Goal: Information Seeking & Learning: Learn about a topic

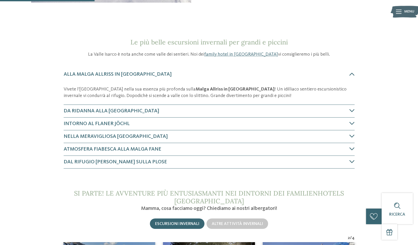
scroll to position [175, 0]
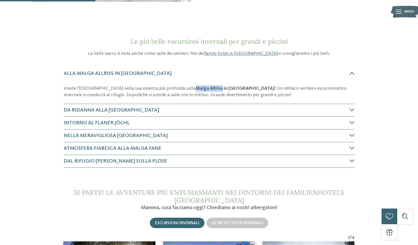
drag, startPoint x: 171, startPoint y: 89, endPoint x: 196, endPoint y: 89, distance: 24.4
click at [196, 89] on strong "Malga Allriss in [GEOGRAPHIC_DATA]" at bounding box center [235, 88] width 79 height 5
copy strong "Malga Allriss"
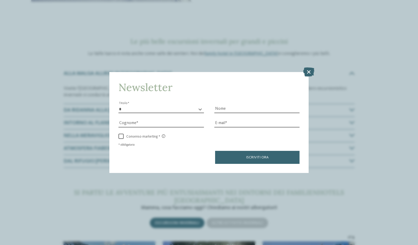
click at [310, 72] on icon at bounding box center [308, 71] width 11 height 9
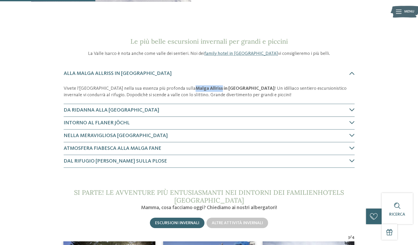
click at [354, 111] on icon at bounding box center [352, 109] width 5 height 5
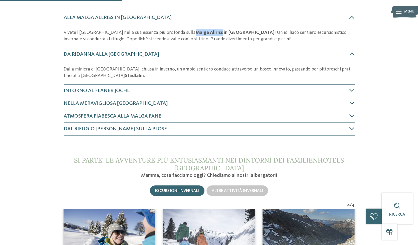
scroll to position [230, 0]
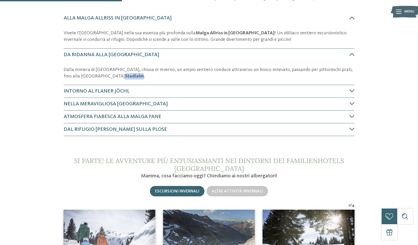
drag, startPoint x: 64, startPoint y: 76, endPoint x: 81, endPoint y: 77, distance: 17.2
click at [125, 77] on strong "Stadlalm" at bounding box center [134, 76] width 19 height 5
copy strong "Stadlalm"
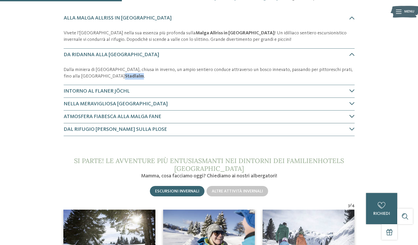
click at [350, 91] on icon at bounding box center [352, 90] width 5 height 5
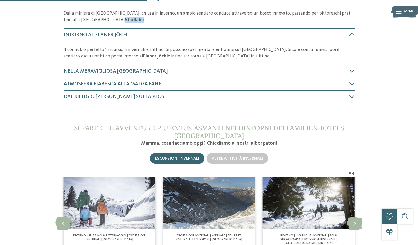
scroll to position [286, 0]
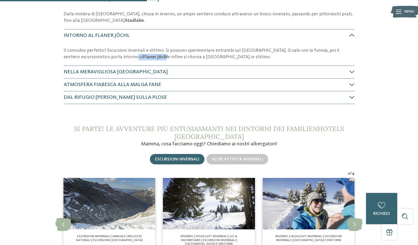
drag, startPoint x: 125, startPoint y: 57, endPoint x: 148, endPoint y: 57, distance: 22.3
click at [148, 57] on p "Il connubio perfetto? Escursioni invernali e slittino. Si possono sperimentare …" at bounding box center [209, 53] width 291 height 13
click at [143, 56] on strong "Flaner Jöchl" at bounding box center [155, 57] width 25 height 5
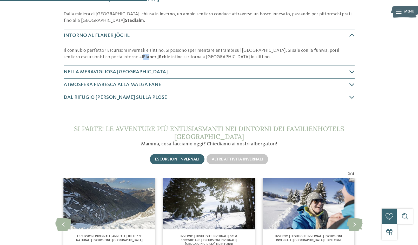
drag, startPoint x: 125, startPoint y: 56, endPoint x: 130, endPoint y: 56, distance: 4.9
click at [143, 56] on strong "Flaner Jöchl" at bounding box center [155, 57] width 25 height 5
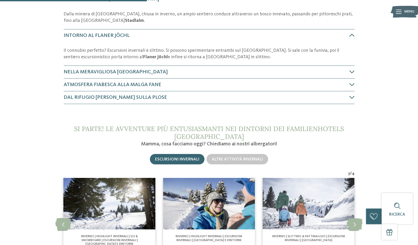
click at [143, 57] on strong "Flaner Jöchl" at bounding box center [155, 57] width 25 height 5
drag, startPoint x: 125, startPoint y: 57, endPoint x: 146, endPoint y: 58, distance: 20.8
click at [148, 58] on strong "Flaner Jöchl" at bounding box center [155, 57] width 25 height 5
copy strong "Flaner Jöchl"
click at [251, 73] on h4 "Nella meravigliosa [GEOGRAPHIC_DATA]" at bounding box center [207, 71] width 286 height 7
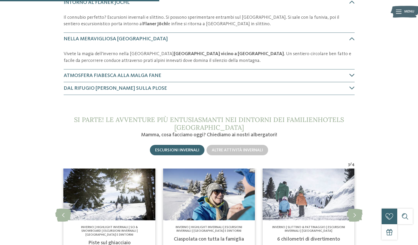
scroll to position [320, 0]
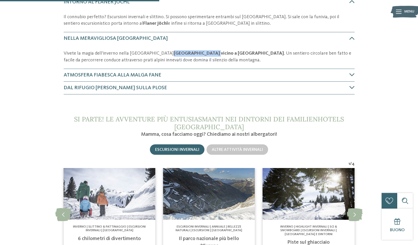
drag, startPoint x: 148, startPoint y: 53, endPoint x: 181, endPoint y: 53, distance: 33.5
click at [181, 53] on strong "[GEOGRAPHIC_DATA] vicino a [GEOGRAPHIC_DATA]" at bounding box center [229, 53] width 110 height 5
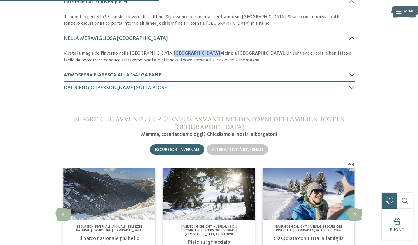
copy strong "[GEOGRAPHIC_DATA]"
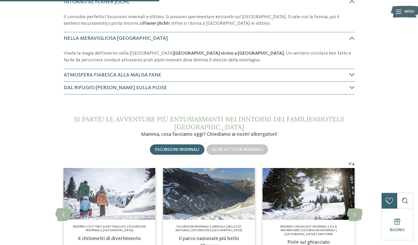
click at [281, 81] on div "Atmosfera fiabesca alla Malga Fane" at bounding box center [209, 75] width 291 height 13
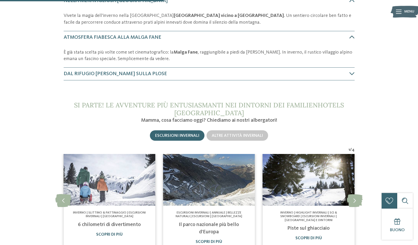
scroll to position [360, 0]
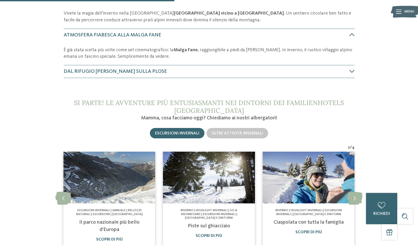
drag, startPoint x: 170, startPoint y: 50, endPoint x: 192, endPoint y: 50, distance: 21.6
click at [193, 50] on p "È già stata scelta più volte come set cinematografico: la Malga Fane , raggiung…" at bounding box center [209, 53] width 291 height 13
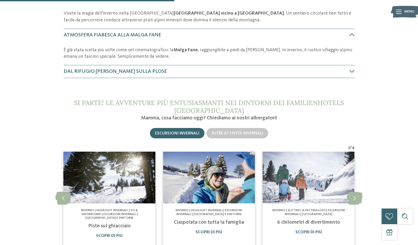
copy p "È già stata scelta più volte come set cinematografico: la Malga Fane"
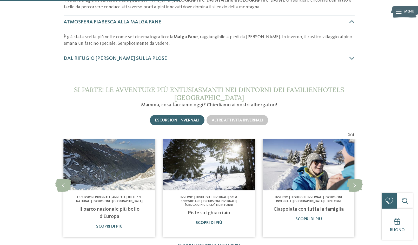
scroll to position [373, 0]
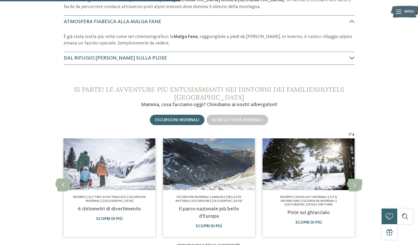
click at [351, 58] on icon at bounding box center [352, 57] width 5 height 5
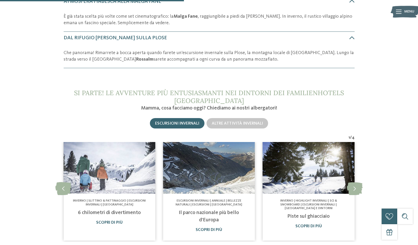
scroll to position [396, 0]
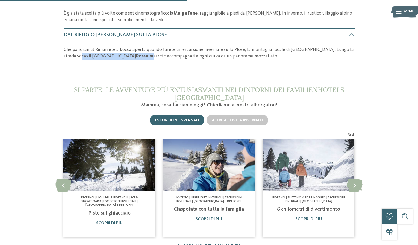
drag, startPoint x: 63, startPoint y: 56, endPoint x: 94, endPoint y: 57, distance: 31.0
copy p "Rifugio Rossalm"
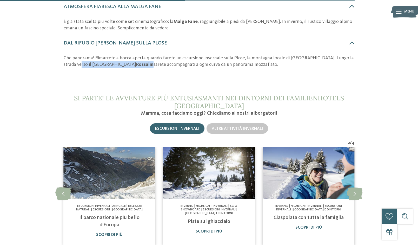
scroll to position [362, 0]
